Goal: Task Accomplishment & Management: Manage account settings

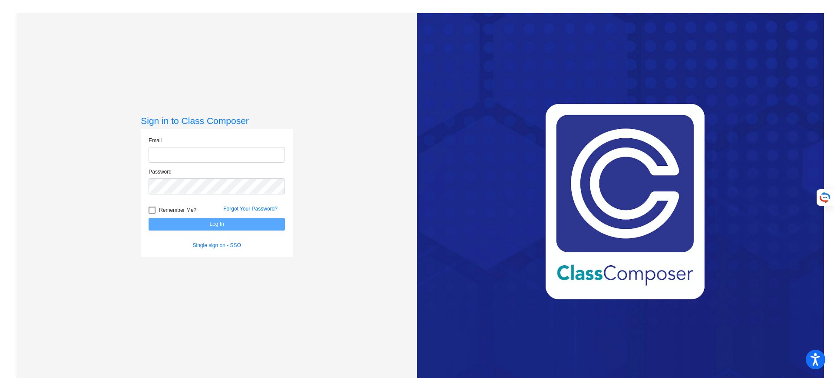
type input "[PERSON_NAME][EMAIL_ADDRESS][PERSON_NAME][DOMAIN_NAME]"
click at [228, 223] on button "Log In" at bounding box center [217, 224] width 136 height 13
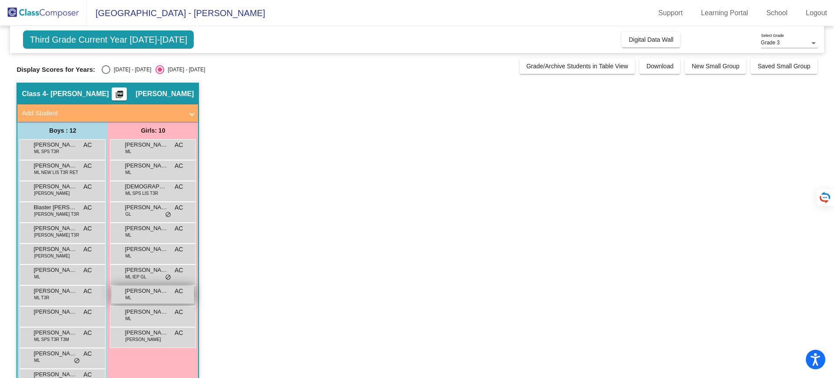
scroll to position [26, 0]
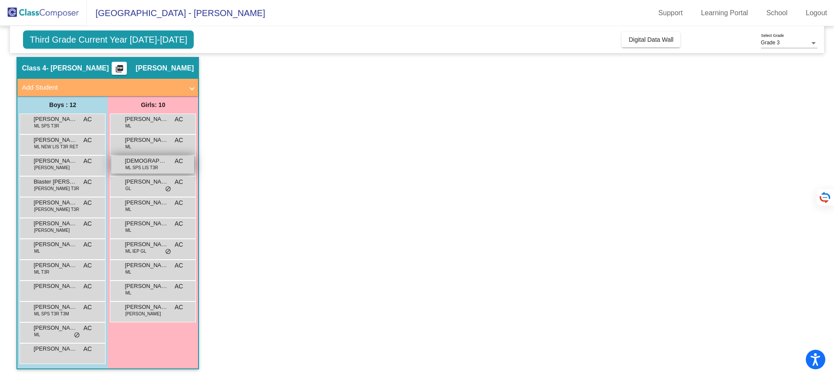
click at [146, 169] on span "ML SPS LIS T3R" at bounding box center [141, 167] width 33 height 7
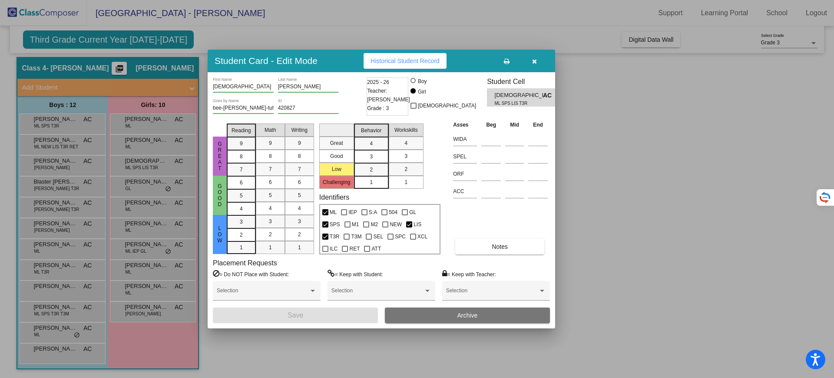
click at [485, 236] on div "Asses Beg Mid End WIDA SPEL ORF ACC Notes" at bounding box center [500, 187] width 99 height 134
click at [489, 245] on button "Notes" at bounding box center [499, 247] width 89 height 16
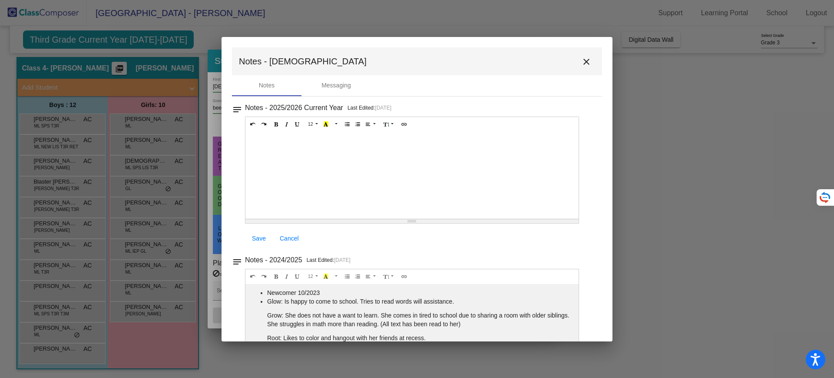
scroll to position [45, 0]
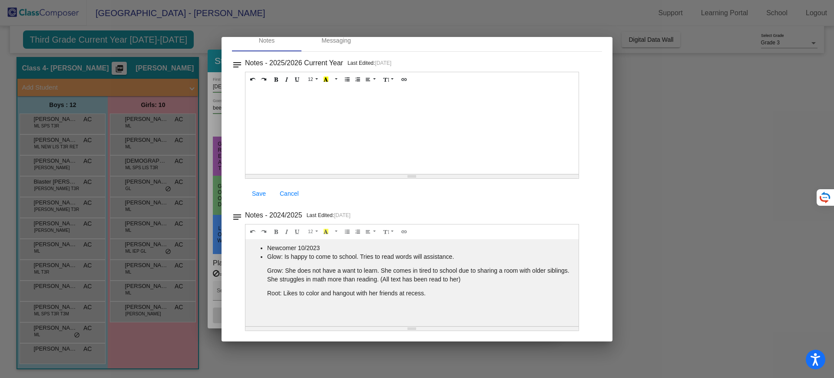
click at [741, 196] on div at bounding box center [417, 189] width 834 height 378
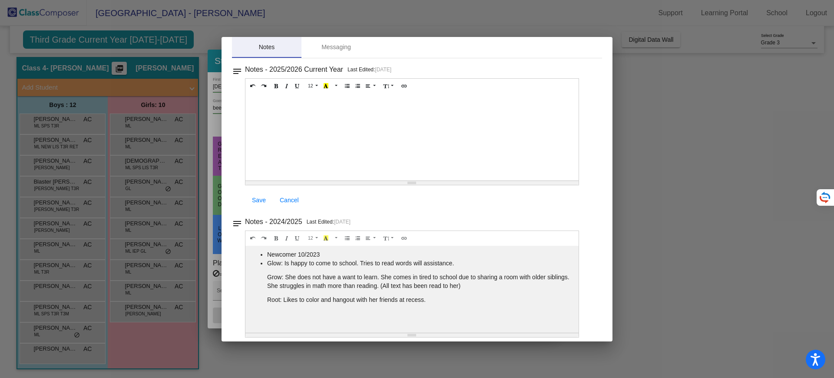
scroll to position [0, 0]
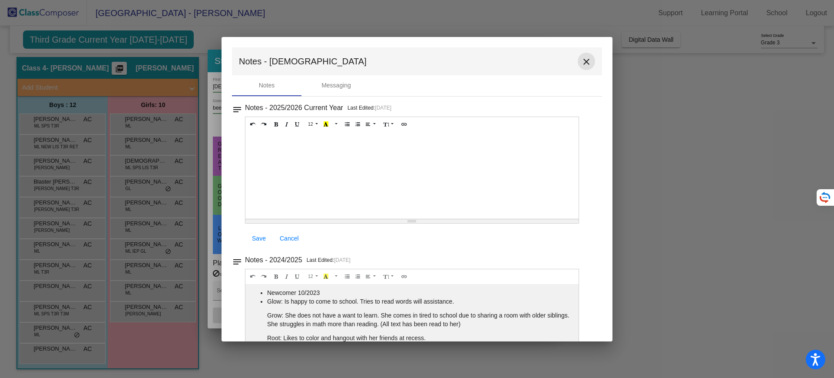
click at [587, 65] on mat-icon "close" at bounding box center [587, 61] width 10 height 10
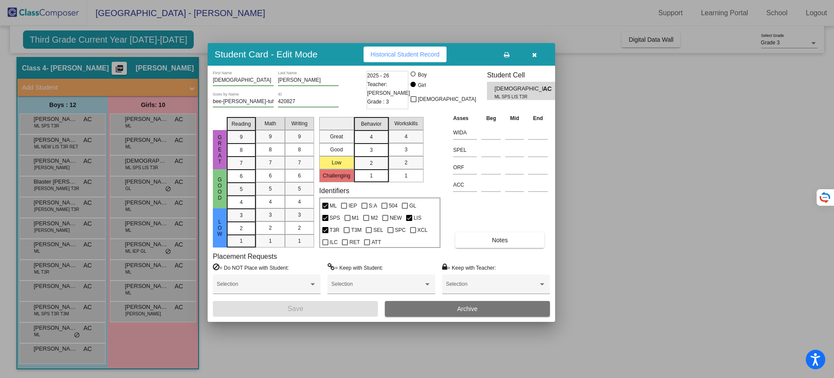
drag, startPoint x: 539, startPoint y: 70, endPoint x: 540, endPoint y: 45, distance: 24.8
click at [539, 62] on div "Student Card - Edit Mode Historical Student Record" at bounding box center [382, 54] width 348 height 23
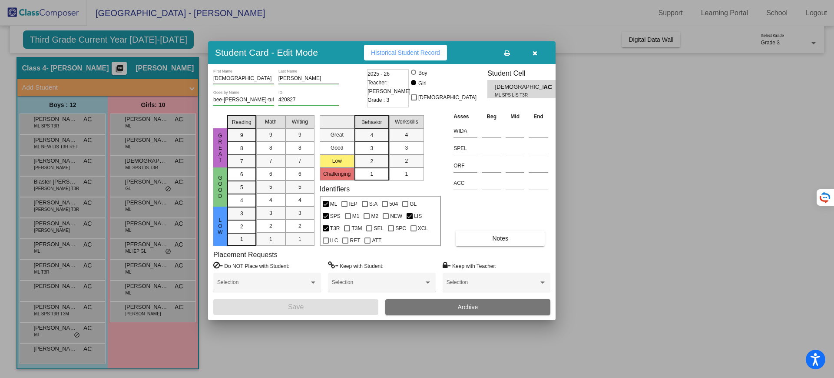
click at [540, 50] on button "button" at bounding box center [535, 53] width 28 height 16
